Goal: Communication & Community: Answer question/provide support

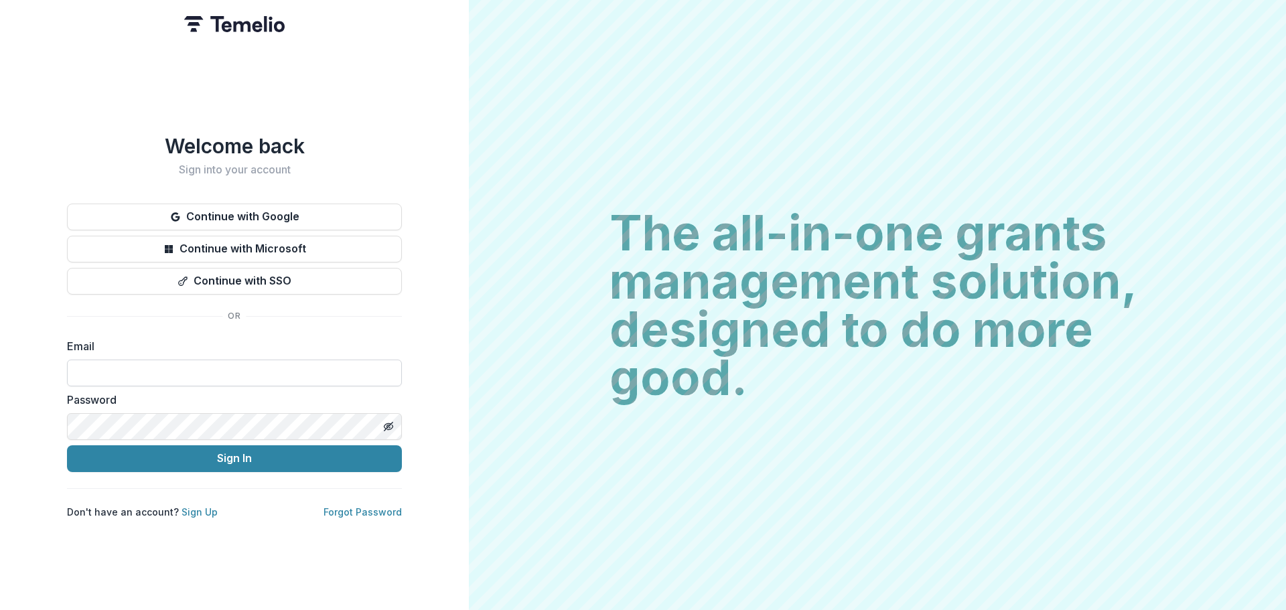
click at [195, 371] on input at bounding box center [234, 373] width 335 height 27
type input "**********"
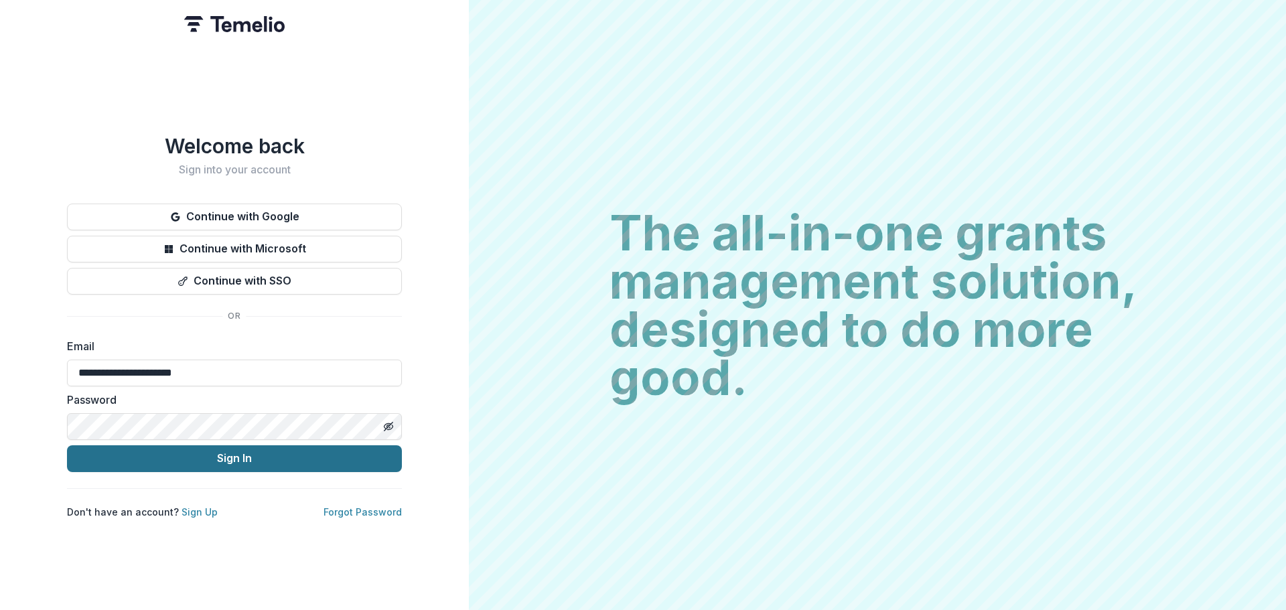
click at [222, 458] on button "Sign In" at bounding box center [234, 458] width 335 height 27
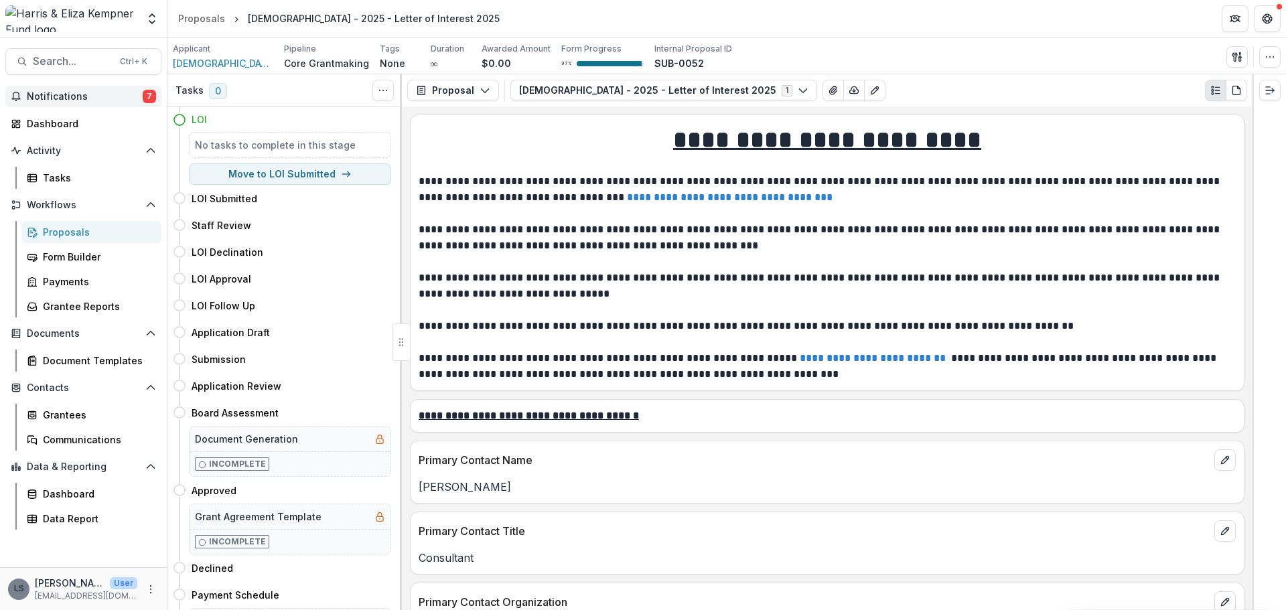
click at [56, 94] on span "Notifications" at bounding box center [85, 96] width 116 height 11
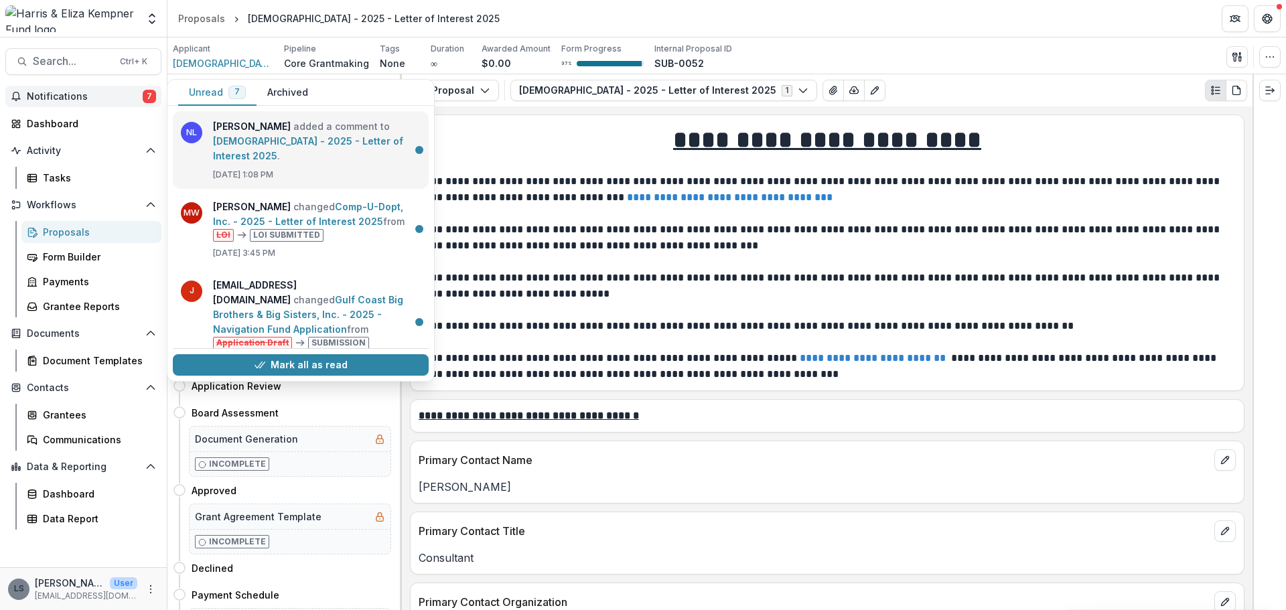
click at [267, 137] on link "St. Augustine of Hippo Episcopal Church - 2025 - Letter of Interest 2025" at bounding box center [308, 148] width 190 height 26
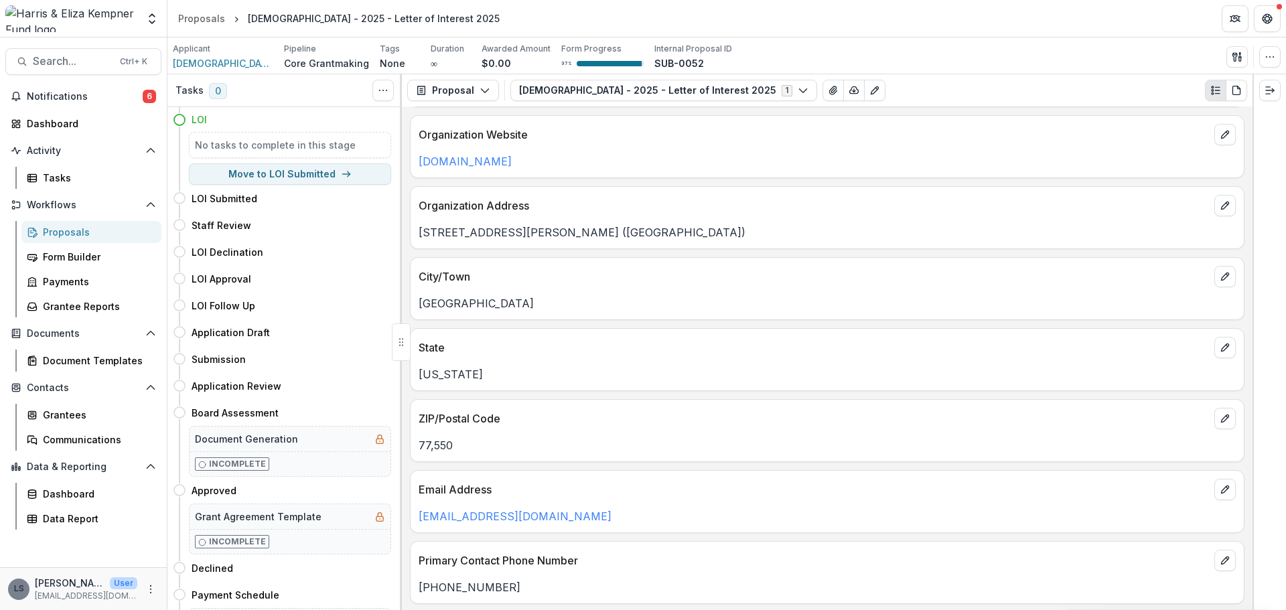
scroll to position [737, 0]
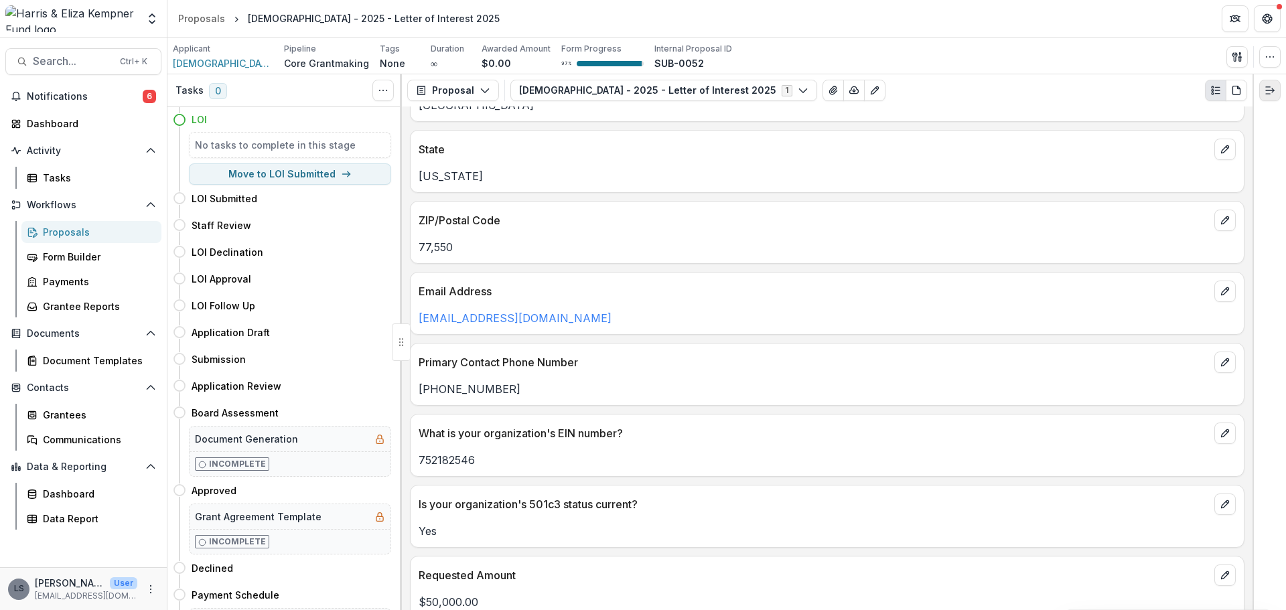
click at [1271, 84] on button "Expand right" at bounding box center [1269, 90] width 21 height 21
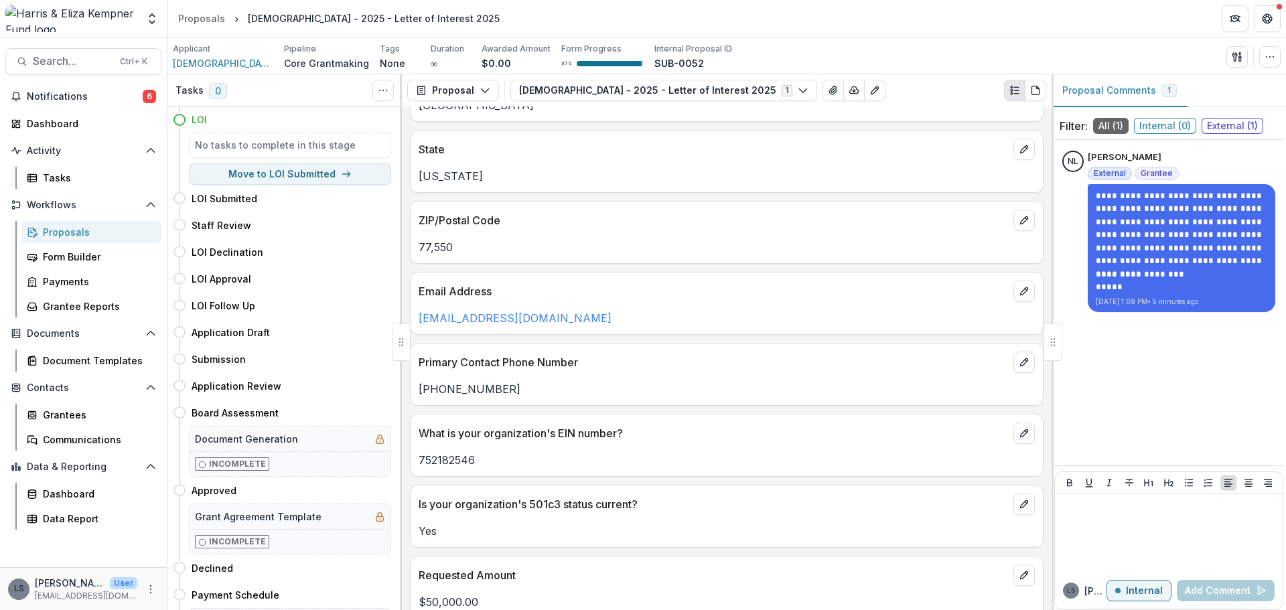
scroll to position [753, 0]
click at [1145, 524] on div at bounding box center [1168, 533] width 217 height 67
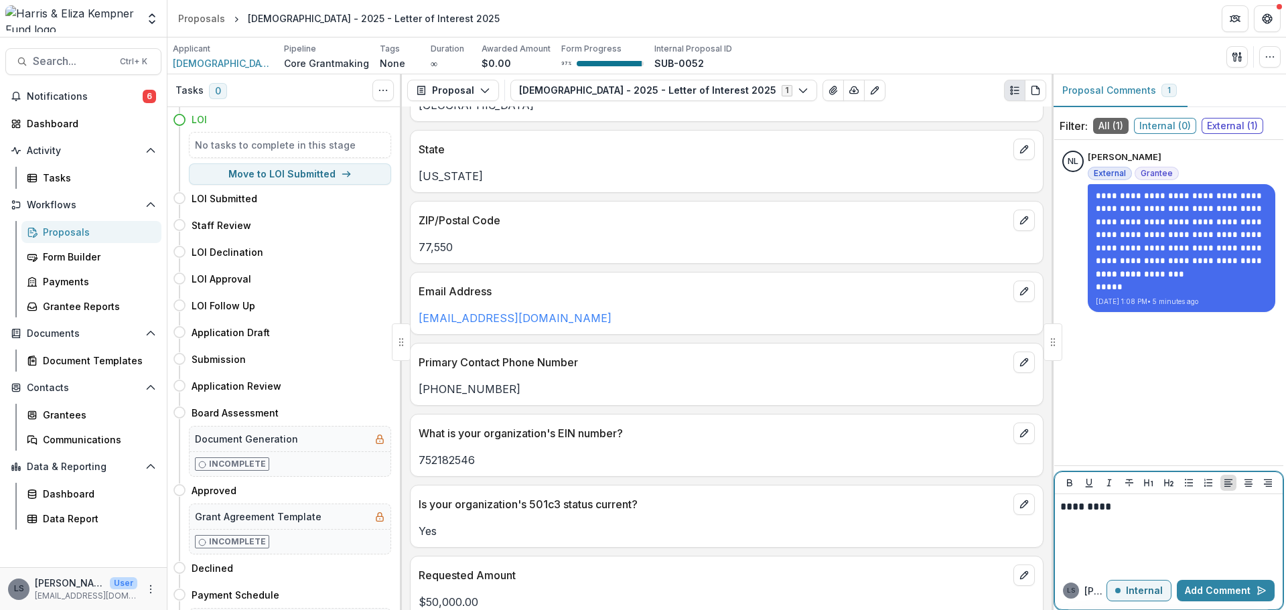
click at [1118, 595] on button "Internal" at bounding box center [1138, 590] width 65 height 21
click at [1128, 518] on div at bounding box center [1168, 533] width 217 height 67
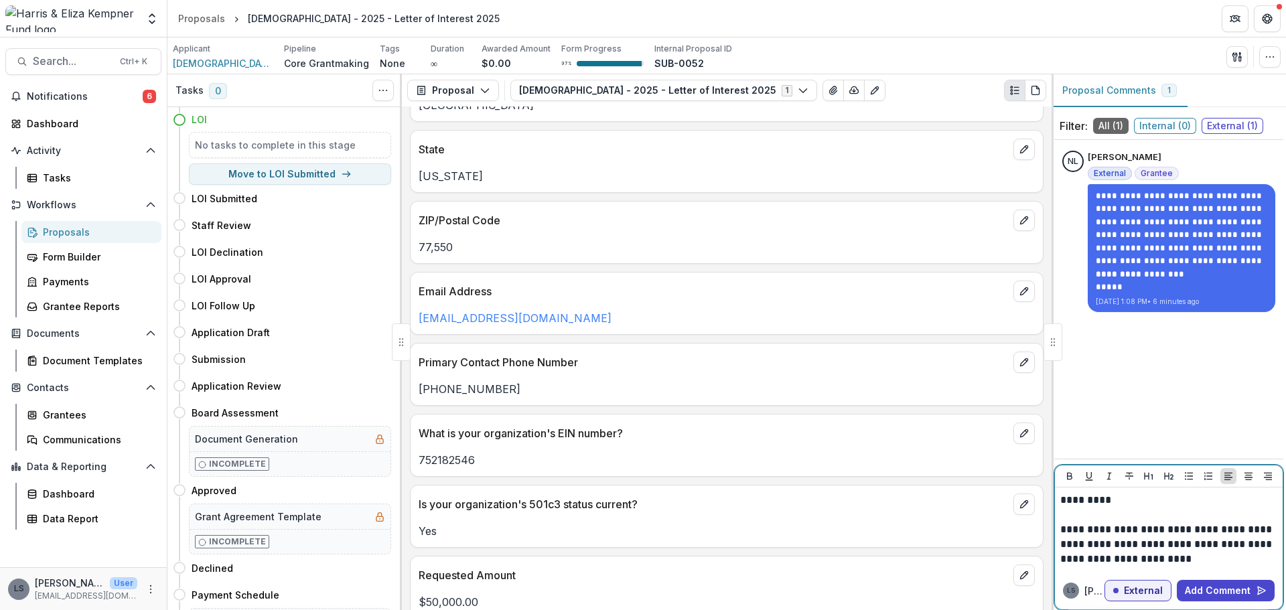
scroll to position [887, 0]
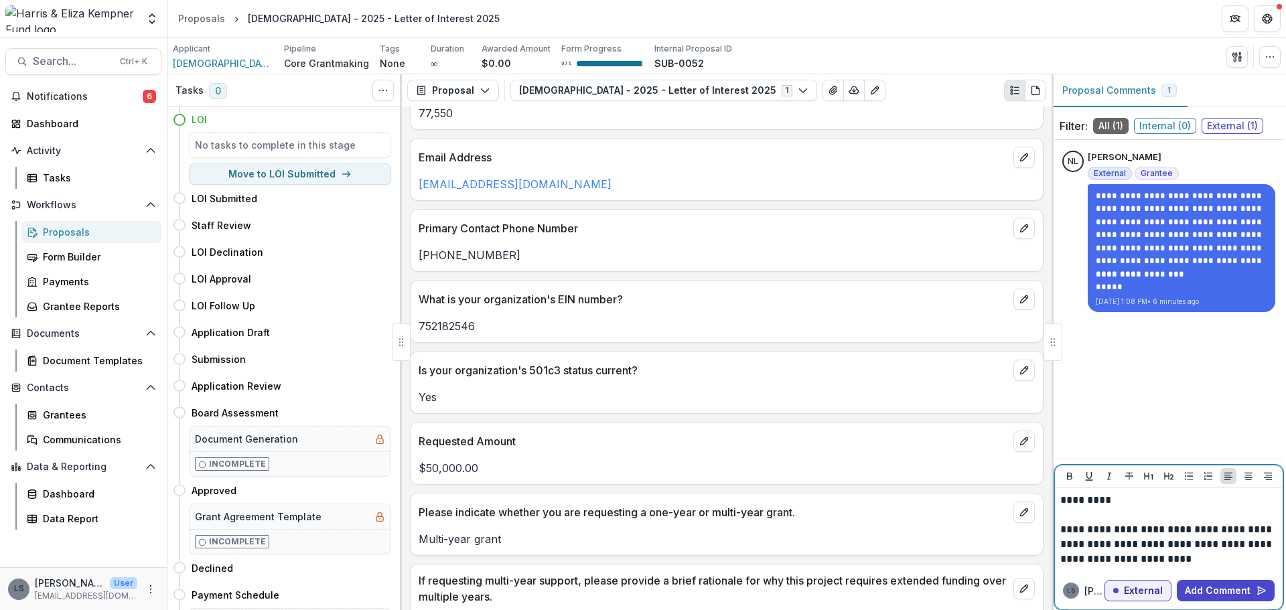
click at [1173, 530] on p "**********" at bounding box center [1168, 544] width 217 height 44
click at [1184, 527] on p "**********" at bounding box center [1168, 544] width 217 height 44
click at [1211, 532] on p "**********" at bounding box center [1168, 544] width 217 height 44
click at [1173, 548] on p "**********" at bounding box center [1168, 544] width 217 height 44
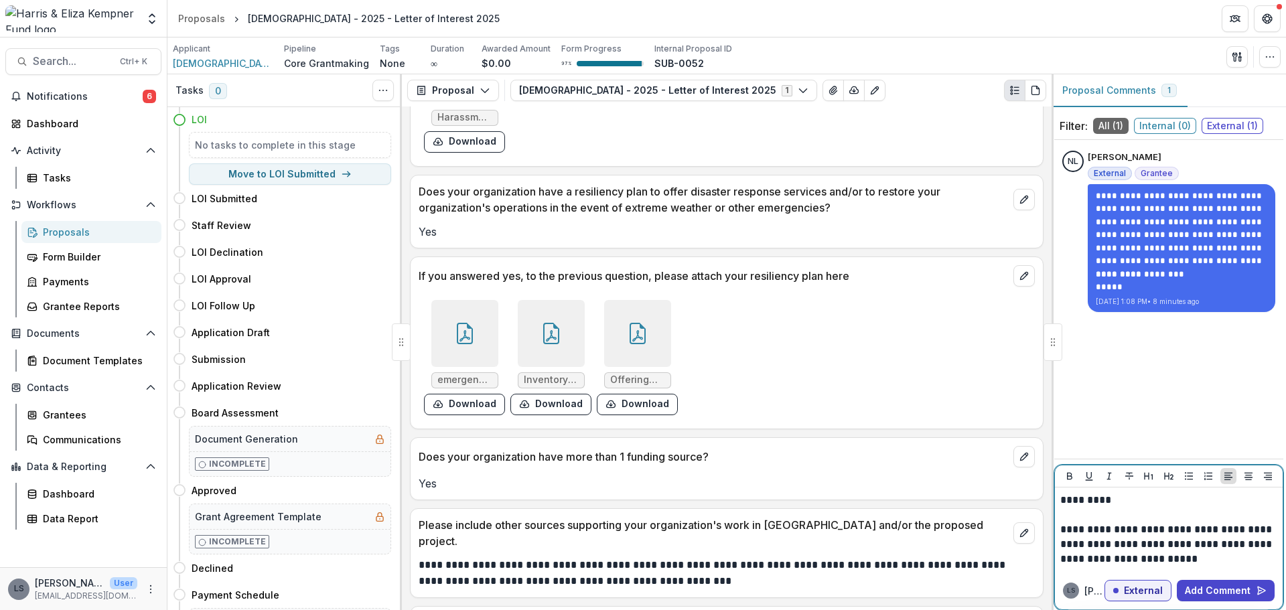
scroll to position [2170, 0]
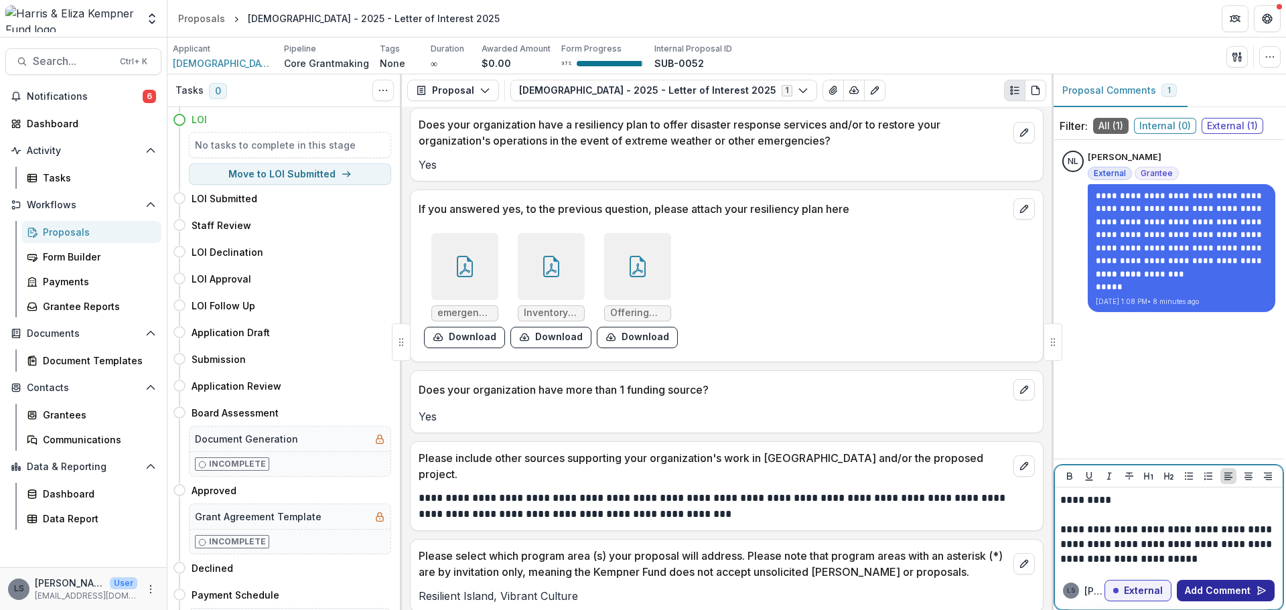
click at [1201, 583] on button "Add Comment" at bounding box center [1226, 590] width 98 height 21
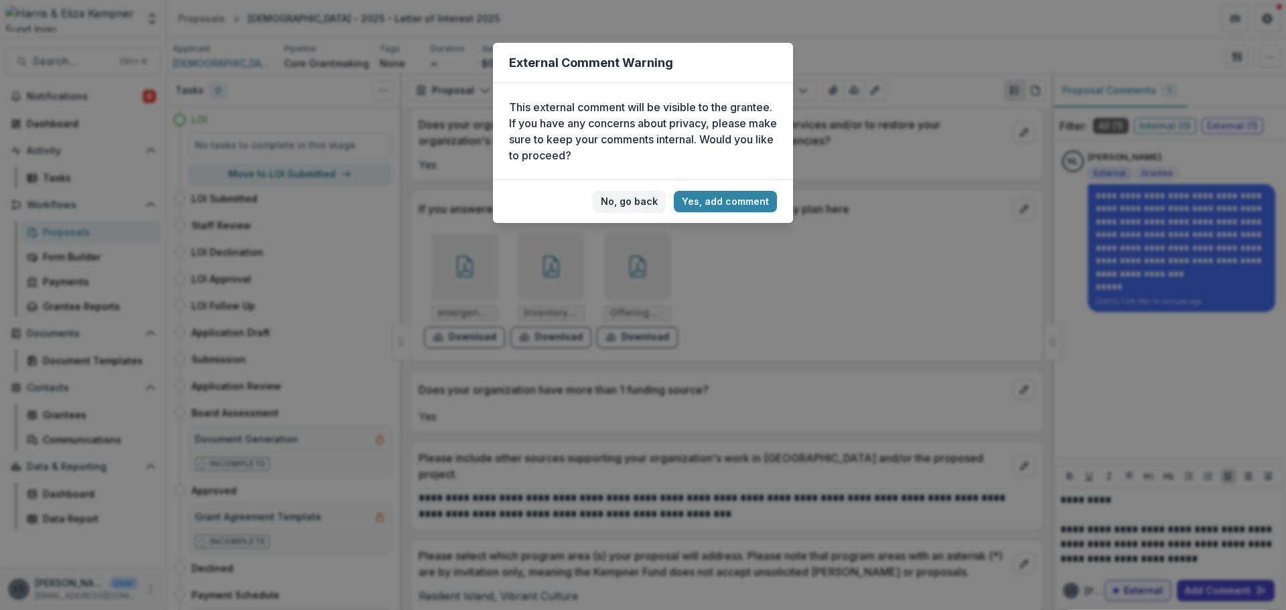
click at [723, 190] on footer "No, go back Yes, add comment" at bounding box center [643, 201] width 300 height 44
click at [727, 204] on button "Yes, add comment" at bounding box center [725, 201] width 103 height 21
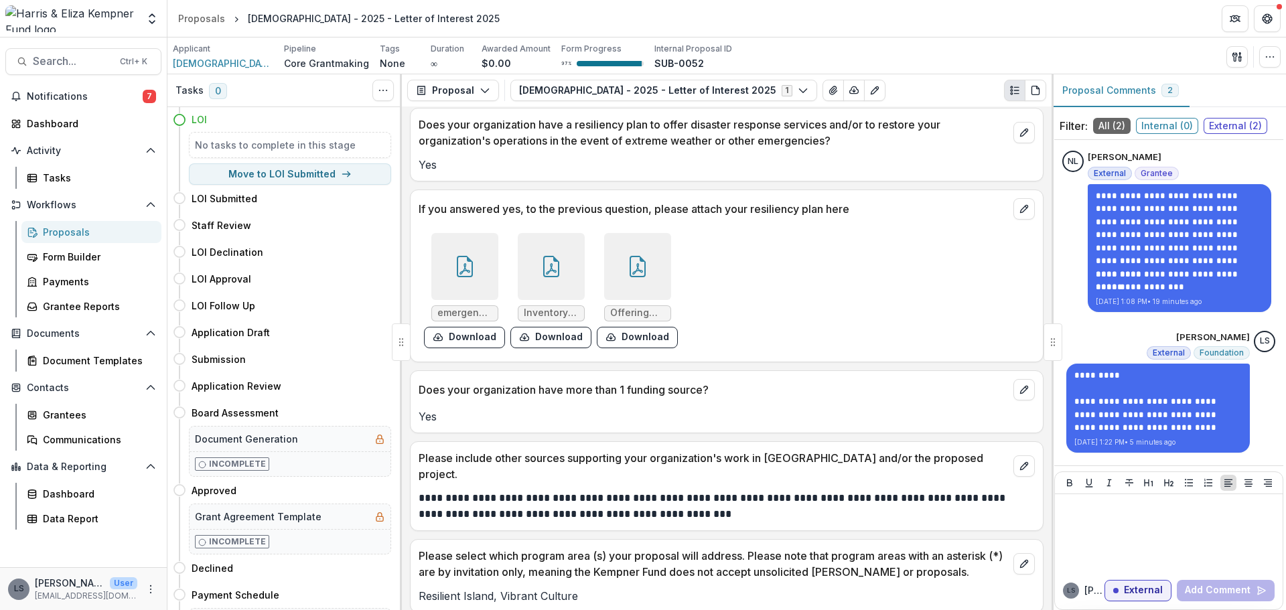
scroll to position [2103, 0]
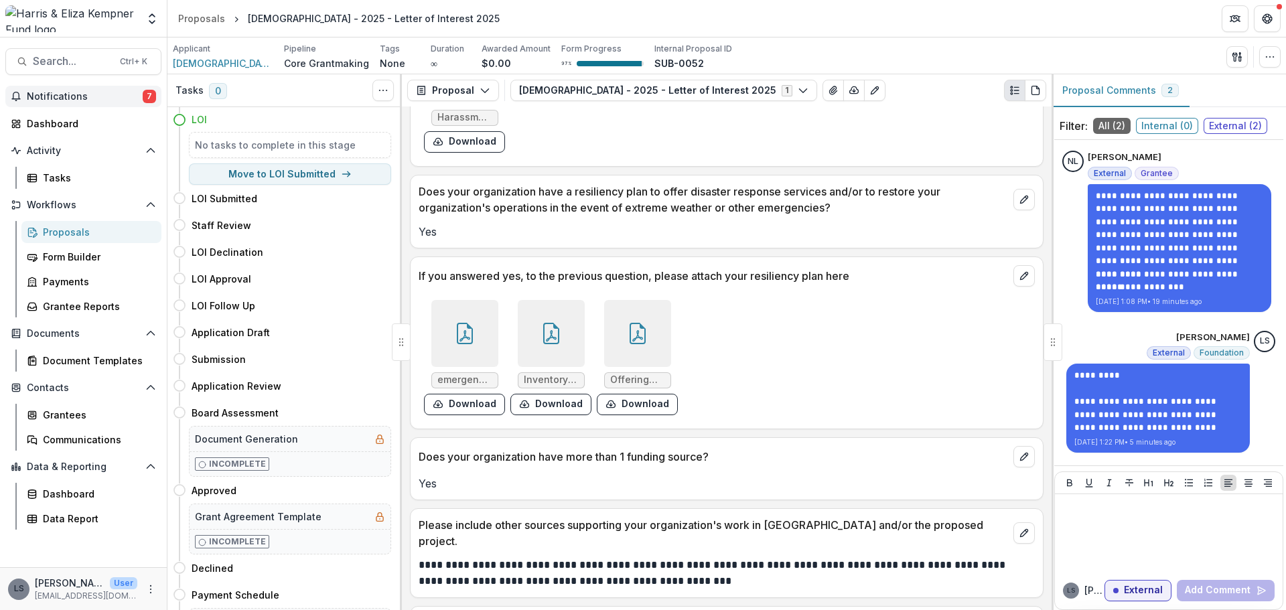
click at [70, 100] on span "Notifications" at bounding box center [85, 96] width 116 height 11
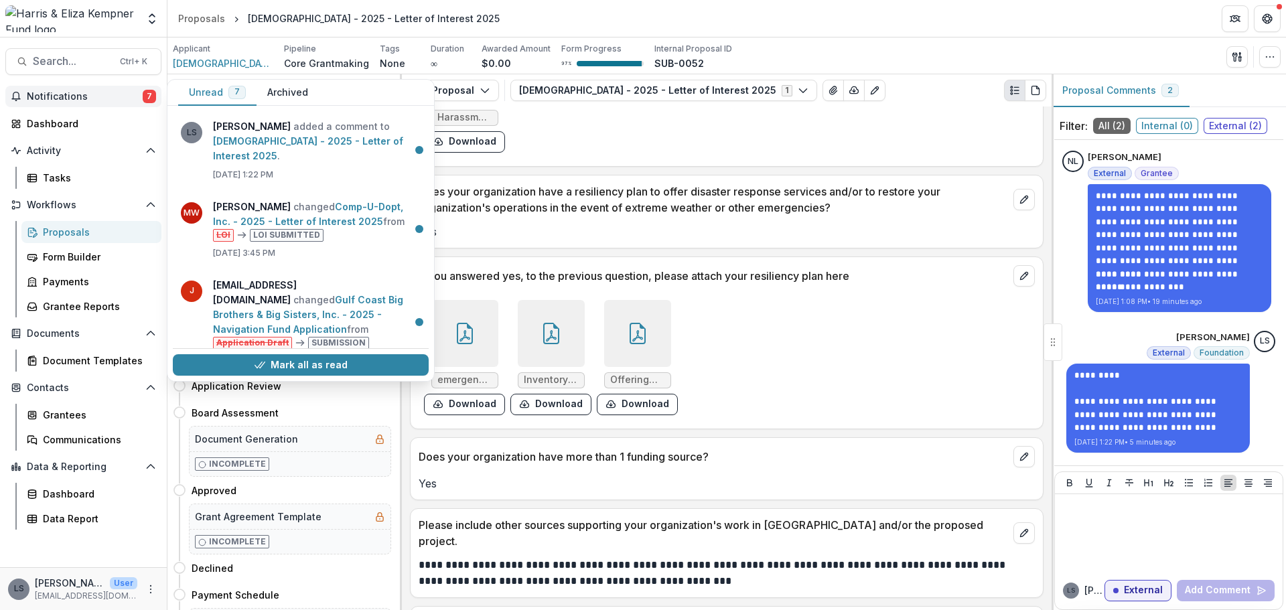
click at [82, 95] on span "Notifications" at bounding box center [85, 96] width 116 height 11
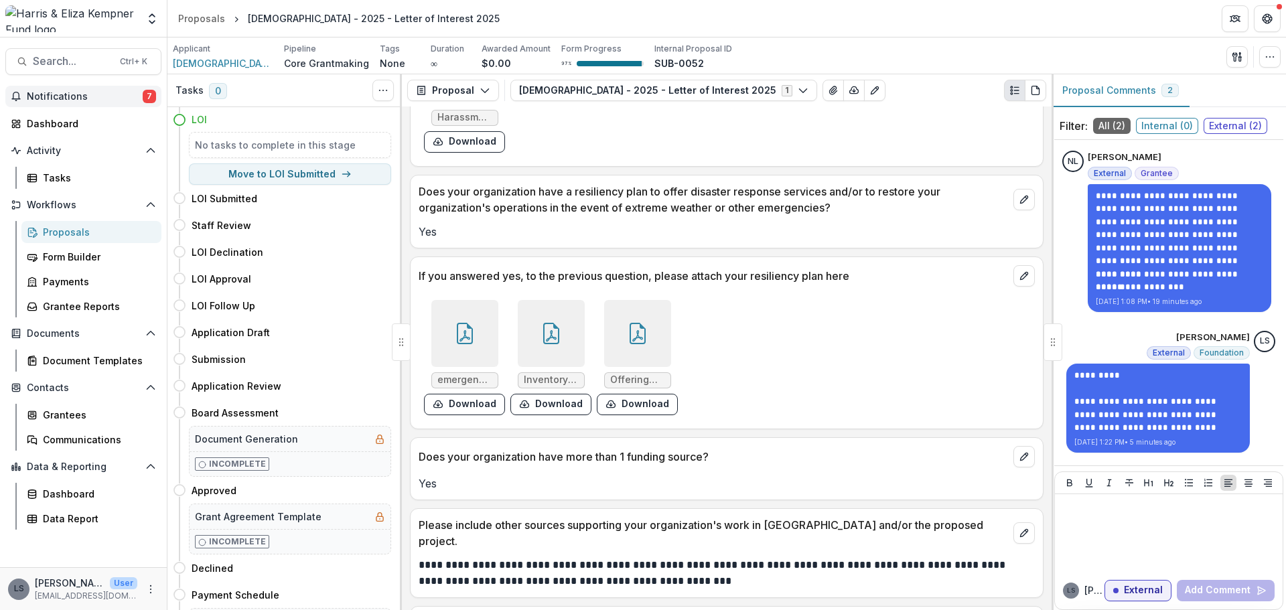
click at [82, 95] on span "Notifications" at bounding box center [85, 96] width 116 height 11
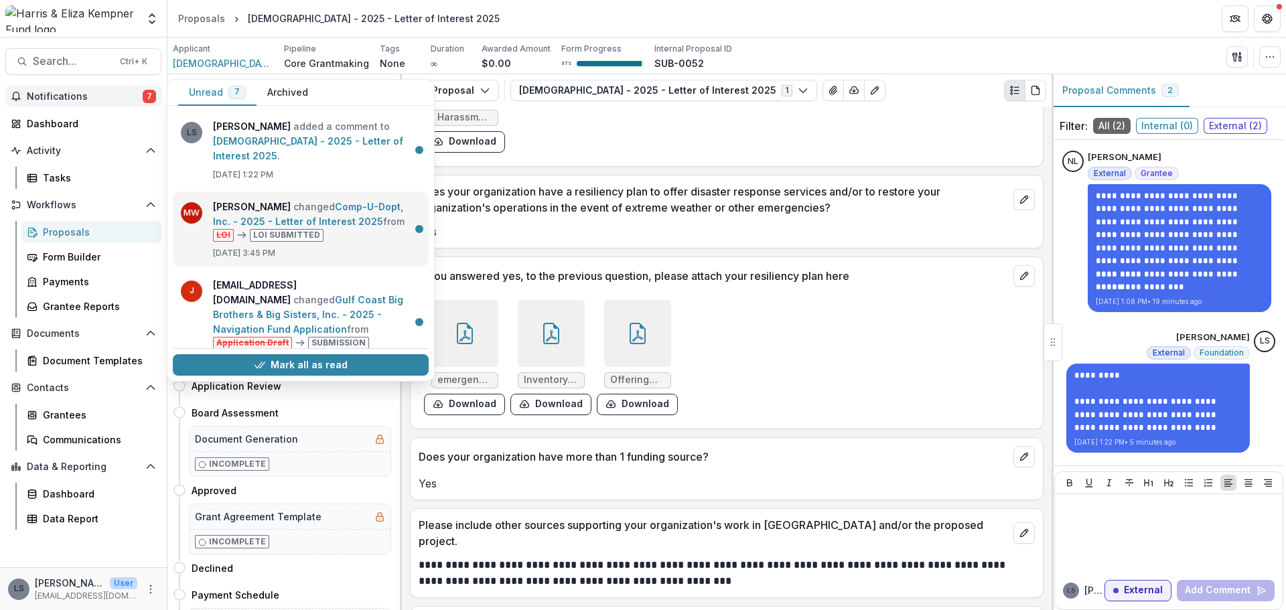
click at [311, 218] on link "Comp-U-Dopt, Inc. - 2025 - Letter of Interest 2025" at bounding box center [308, 214] width 190 height 26
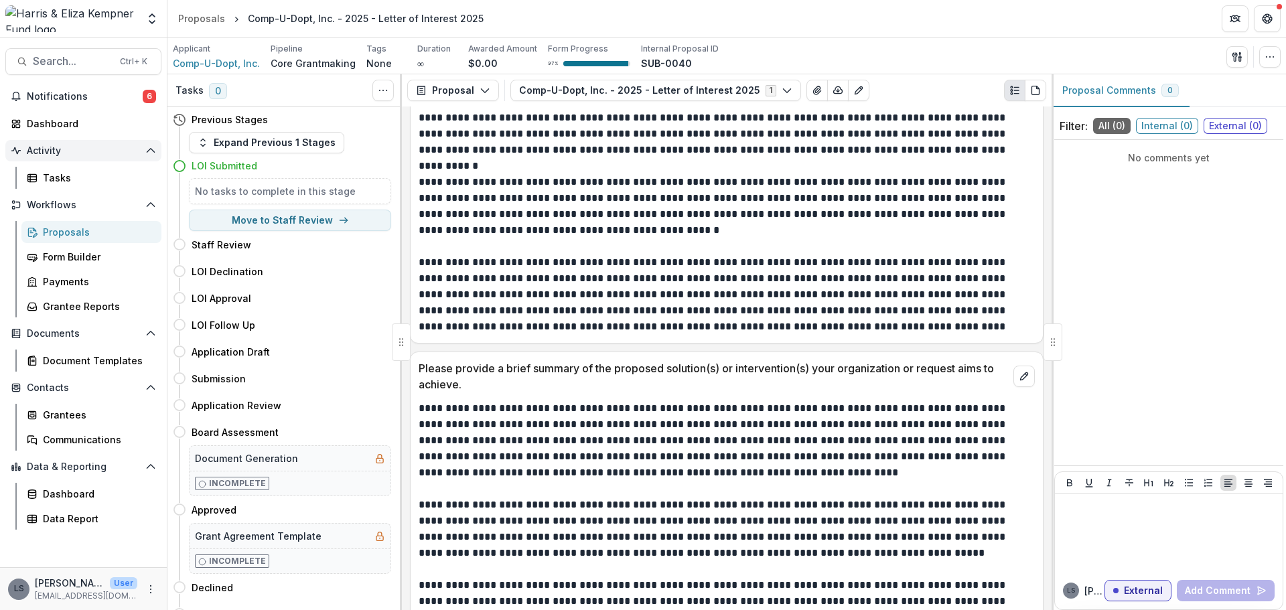
scroll to position [2808, 0]
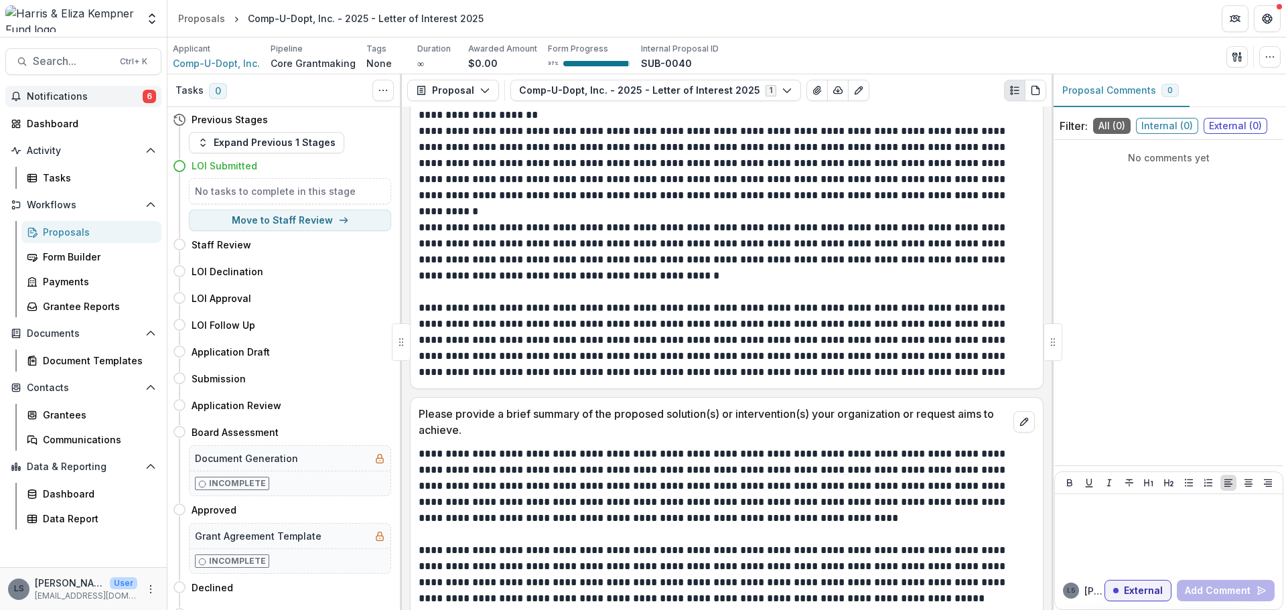
click at [102, 97] on span "Notifications" at bounding box center [85, 96] width 116 height 11
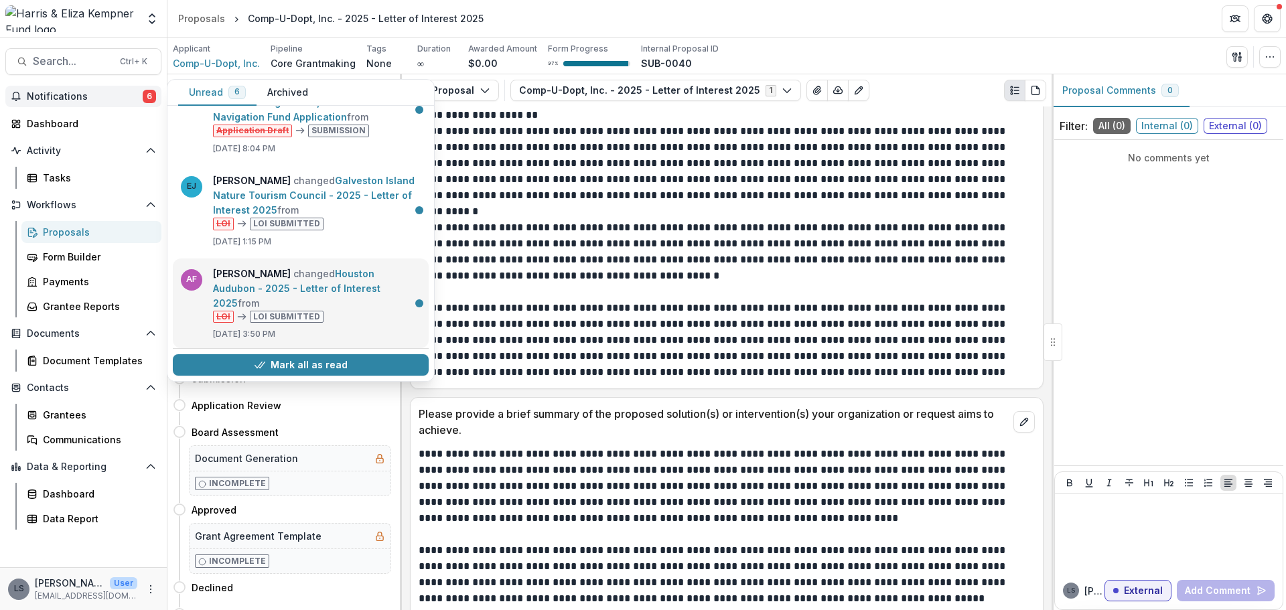
scroll to position [201, 0]
